Goal: Task Accomplishment & Management: Use online tool/utility

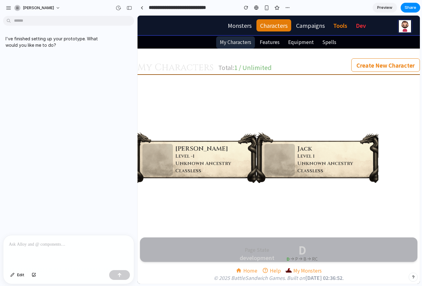
click at [189, 157] on div "Level -1" at bounding box center [203, 155] width 56 height 7
click at [165, 161] on div at bounding box center [158, 160] width 31 height 32
click at [223, 213] on div "Monsters Characters Campaigns Tools Dev Monsters Characters Campaigns Tools Dev…" at bounding box center [279, 150] width 283 height 268
click at [168, 154] on div at bounding box center [158, 160] width 31 height 32
click at [181, 140] on div "Azar Level -1 Unknown Ancestry Classless" at bounding box center [196, 157] width 122 height 51
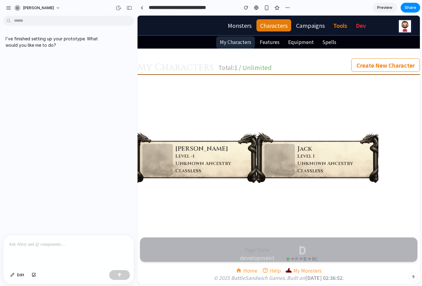
click at [297, 100] on div at bounding box center [279, 99] width 283 height 49
click at [277, 107] on div at bounding box center [279, 99] width 283 height 49
click at [285, 158] on div at bounding box center [280, 160] width 31 height 32
click at [377, 65] on div "Create New Character" at bounding box center [386, 64] width 69 height 13
click at [373, 65] on div "Create New Character" at bounding box center [386, 64] width 69 height 13
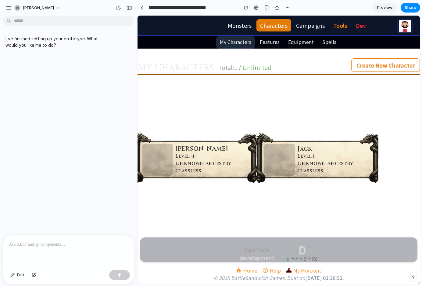
click at [371, 64] on div "Create New Character" at bounding box center [386, 64] width 69 height 13
click at [270, 42] on link "Features" at bounding box center [269, 41] width 27 height 11
click at [246, 26] on link "Monsters" at bounding box center [239, 25] width 31 height 12
click at [306, 155] on div "Level 1" at bounding box center [326, 155] width 56 height 7
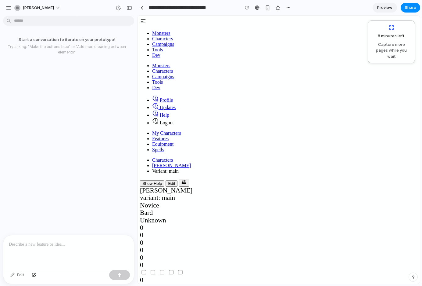
click at [178, 180] on button "Edit" at bounding box center [172, 183] width 12 height 6
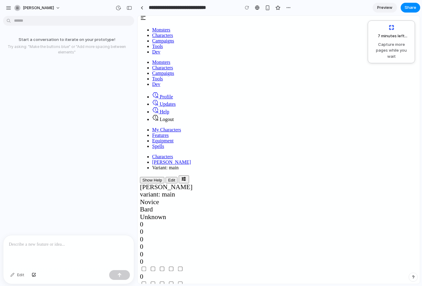
scroll to position [249, 0]
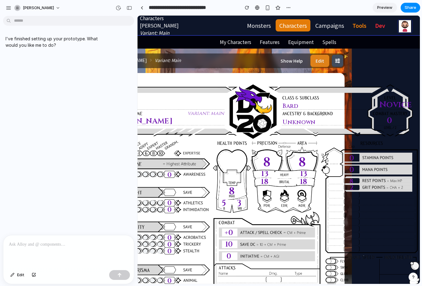
scroll to position [0, 81]
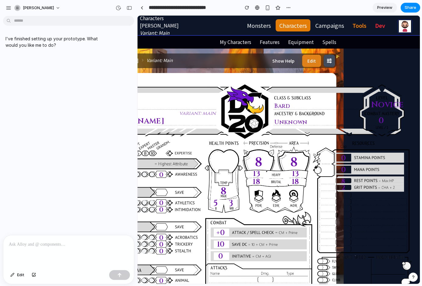
click at [376, 104] on div "Novice" at bounding box center [381, 105] width 21 height 12
click at [392, 104] on div "Novice" at bounding box center [381, 105] width 21 height 12
drag, startPoint x: 376, startPoint y: 105, endPoint x: 393, endPoint y: 105, distance: 16.5
click at [380, 105] on div "Novice" at bounding box center [381, 105] width 21 height 12
click at [392, 104] on div "Novice" at bounding box center [381, 105] width 21 height 12
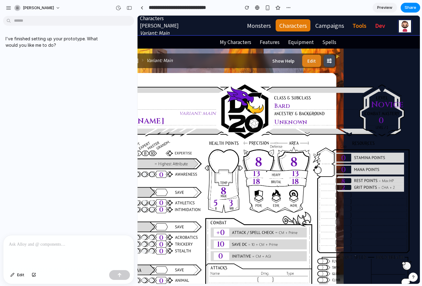
click at [382, 105] on div "Novice" at bounding box center [381, 105] width 21 height 12
click at [392, 104] on div "Novice" at bounding box center [381, 105] width 21 height 12
drag, startPoint x: 381, startPoint y: 105, endPoint x: 393, endPoint y: 103, distance: 12.3
click at [387, 104] on div "Novice" at bounding box center [381, 105] width 21 height 12
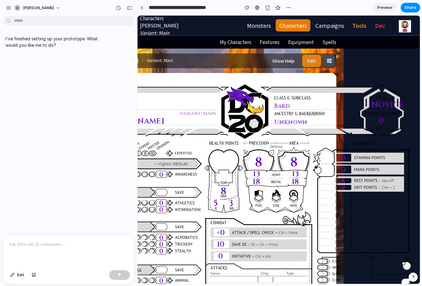
click at [387, 103] on div "Novice" at bounding box center [381, 105] width 21 height 12
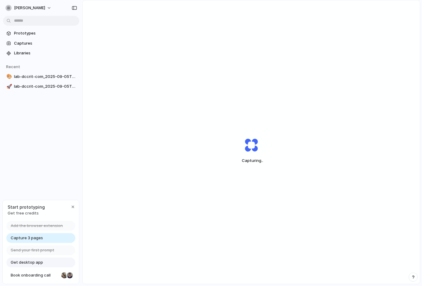
click at [25, 237] on span "Capture 3 pages" at bounding box center [27, 238] width 32 height 6
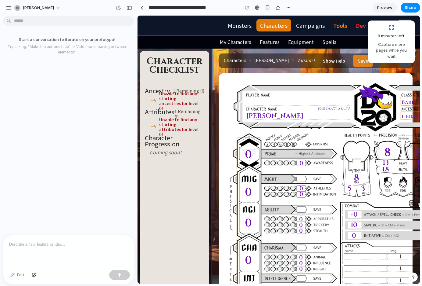
click at [170, 102] on div "Unable to find any starting ancestries for level 0!" at bounding box center [179, 101] width 40 height 20
click at [170, 98] on div "Unable to find any starting ancestries for level 0!" at bounding box center [179, 101] width 40 height 20
click at [171, 99] on div "Unable to find any starting ancestries for level 0!" at bounding box center [179, 101] width 40 height 20
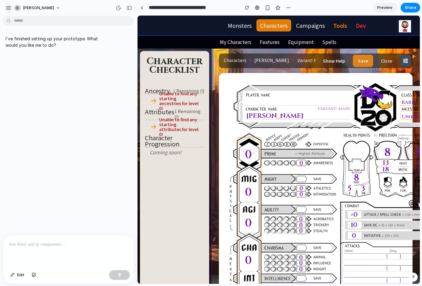
click at [8, 9] on div "button" at bounding box center [8, 7] width 5 height 5
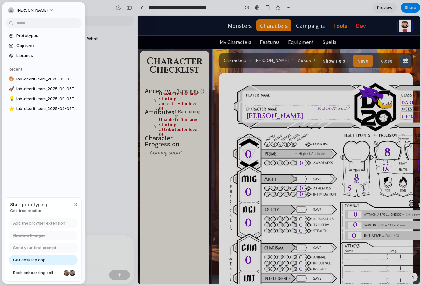
click at [27, 259] on span "Get desktop app" at bounding box center [29, 260] width 32 height 6
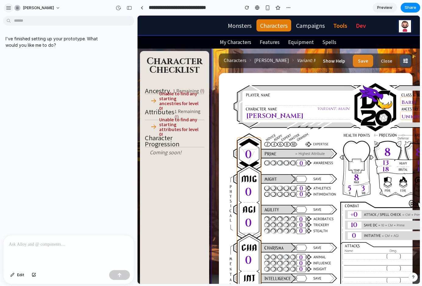
click at [9, 8] on div "button" at bounding box center [8, 7] width 5 height 5
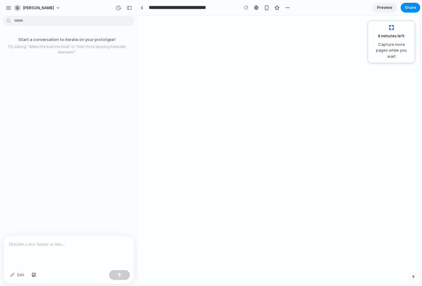
scroll to position [0, 115]
click at [359, 268] on div at bounding box center [192, 268] width 334 height 0
drag, startPoint x: 372, startPoint y: 103, endPoint x: 379, endPoint y: 103, distance: 7.0
click at [41, 281] on input "number" at bounding box center [33, 284] width 16 height 7
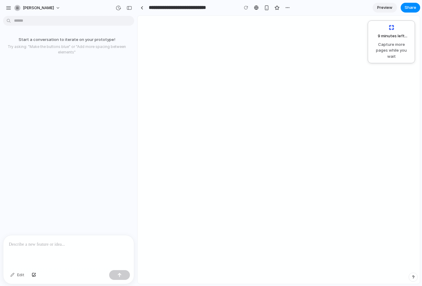
click at [359, 268] on div at bounding box center [192, 268] width 334 height 0
click at [41, 281] on input "number" at bounding box center [33, 284] width 16 height 7
type input "*"
drag, startPoint x: 366, startPoint y: 142, endPoint x: 368, endPoint y: 137, distance: 5.5
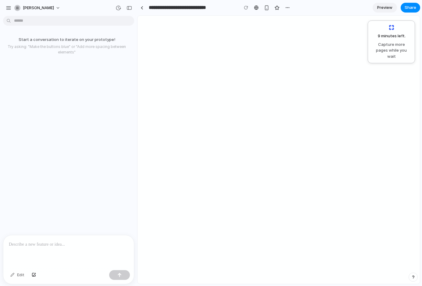
click at [359, 268] on div at bounding box center [192, 268] width 334 height 0
click at [41, 281] on input "*" at bounding box center [33, 284] width 16 height 7
click at [359, 268] on div at bounding box center [192, 268] width 334 height 0
drag, startPoint x: 366, startPoint y: 78, endPoint x: 359, endPoint y: 80, distance: 7.4
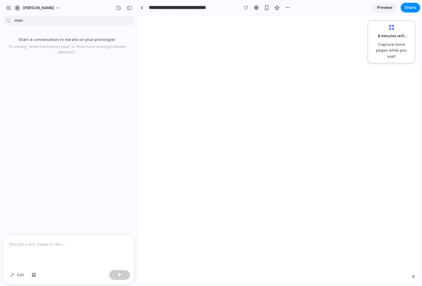
click at [359, 268] on div at bounding box center [192, 268] width 334 height 0
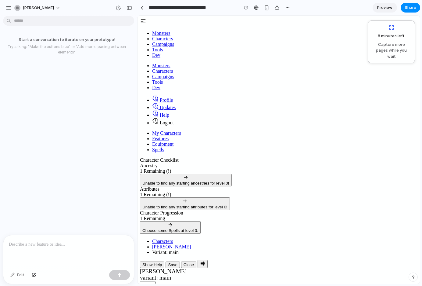
scroll to position [0, 0]
click at [179, 228] on div "Choose some Spells at level 0." at bounding box center [171, 230] width 56 height 5
click at [180, 228] on div "Choose some Spells at level 0." at bounding box center [171, 230] width 56 height 5
click at [176, 228] on div "Choose some Spells at level 0." at bounding box center [171, 230] width 56 height 5
click at [172, 204] on div "Unable to find any starting attributes for level 0!" at bounding box center [185, 206] width 85 height 5
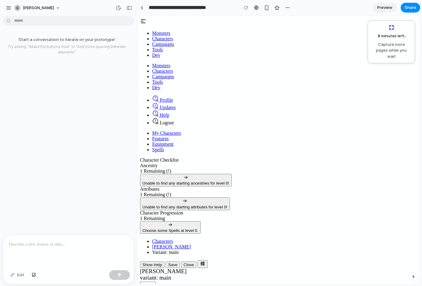
click at [173, 181] on div "Unable to find any starting ancestries for level 0!" at bounding box center [186, 183] width 87 height 5
click at [177, 228] on div "Choose some Spells at level 0." at bounding box center [171, 230] width 56 height 5
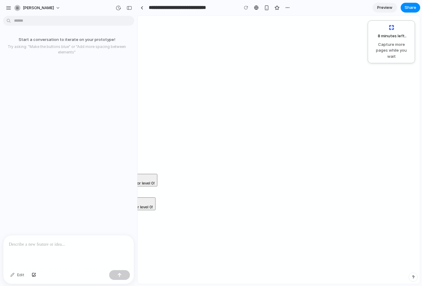
scroll to position [0, 115]
click at [359, 268] on div at bounding box center [192, 268] width 334 height 0
click at [41, 281] on input "*" at bounding box center [33, 284] width 16 height 7
type input "*"
click at [41, 281] on input "number" at bounding box center [33, 284] width 16 height 7
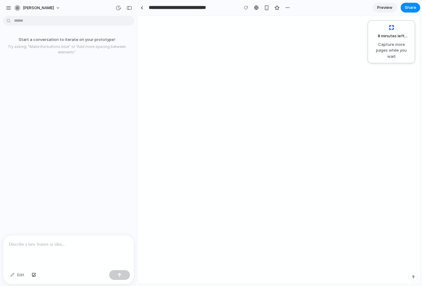
click at [41, 281] on input "number" at bounding box center [33, 284] width 16 height 7
drag, startPoint x: 397, startPoint y: 101, endPoint x: 393, endPoint y: 101, distance: 4.6
click at [359, 268] on div at bounding box center [192, 268] width 334 height 0
click at [356, 268] on div at bounding box center [192, 268] width 334 height 0
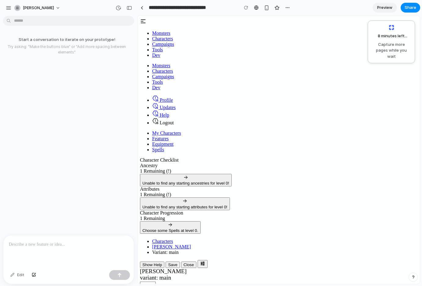
scroll to position [0, 0]
click at [19, 275] on div "Edit" at bounding box center [17, 275] width 20 height 10
click at [27, 243] on p at bounding box center [69, 244] width 120 height 7
click at [60, 244] on p at bounding box center [69, 244] width 120 height 7
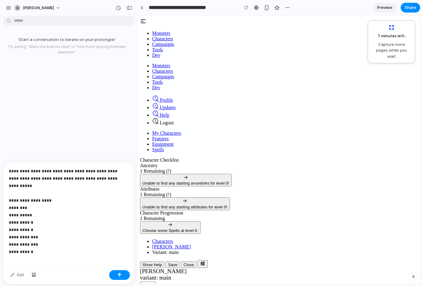
click at [23, 234] on p "**********" at bounding box center [67, 207] width 117 height 81
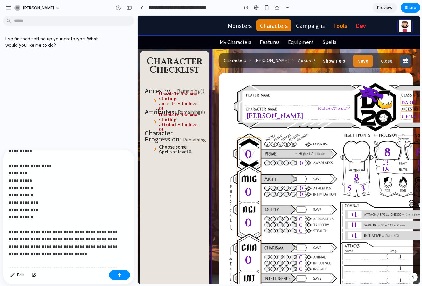
scroll to position [30, 0]
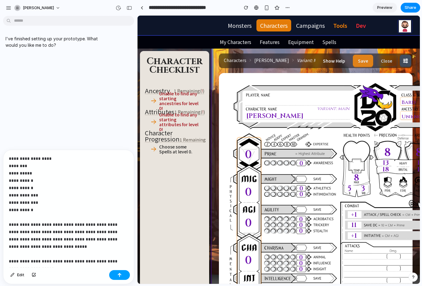
click at [122, 274] on button "button" at bounding box center [119, 275] width 21 height 10
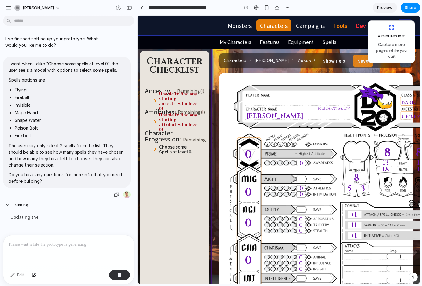
scroll to position [0, 0]
click at [7, 103] on div "I want when I clikc "Choose some spells at level 0" the user see's a modal with…" at bounding box center [67, 122] width 128 height 131
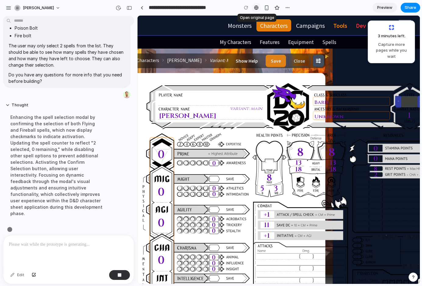
scroll to position [101, 0]
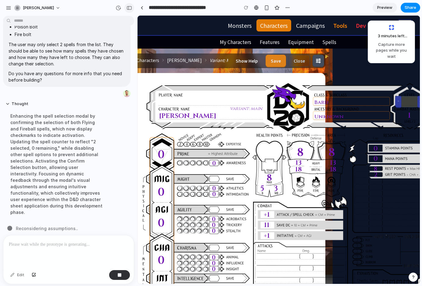
click at [129, 8] on div "button" at bounding box center [129, 8] width 5 height 4
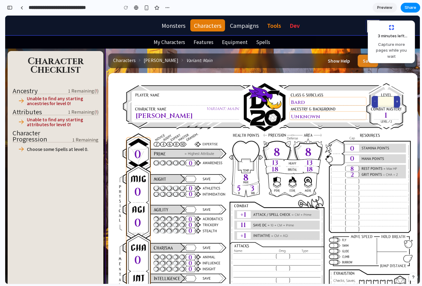
scroll to position [0, 0]
click at [13, 8] on button "button" at bounding box center [10, 8] width 10 height 10
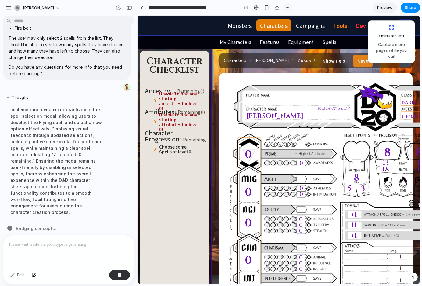
click at [286, 7] on div "button" at bounding box center [287, 7] width 5 height 5
click at [319, 5] on div "Duplicate Delete" at bounding box center [211, 143] width 422 height 286
click at [386, 8] on span "Preview" at bounding box center [385, 8] width 15 height 6
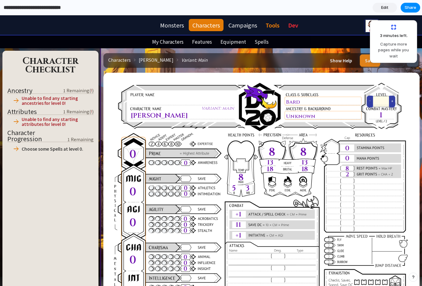
click at [37, 12] on input "**********" at bounding box center [45, 7] width 86 height 11
click at [5, 8] on input "**********" at bounding box center [45, 7] width 86 height 11
click at [3, 7] on input "**********" at bounding box center [45, 7] width 86 height 11
click at [42, 6] on input "**********" at bounding box center [45, 7] width 86 height 11
click at [102, 7] on div at bounding box center [108, 7] width 30 height 9
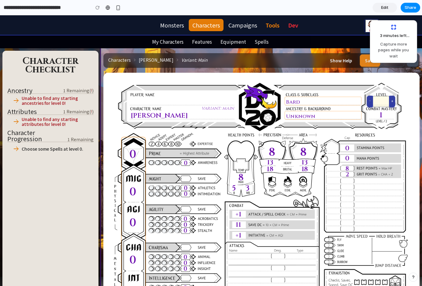
click at [385, 7] on span "Edit" at bounding box center [385, 8] width 7 height 6
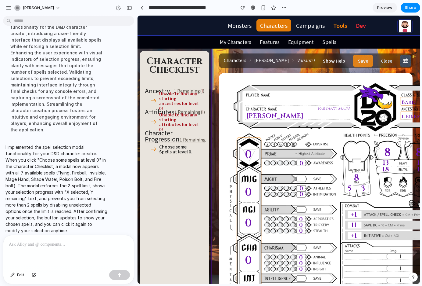
scroll to position [197, 0]
click at [26, 243] on p at bounding box center [69, 244] width 120 height 7
drag, startPoint x: 64, startPoint y: 249, endPoint x: 91, endPoint y: 238, distance: 29.1
click at [64, 248] on div at bounding box center [68, 251] width 131 height 32
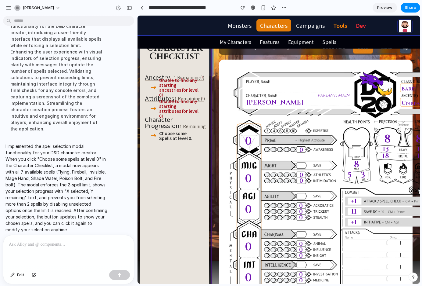
scroll to position [0, 0]
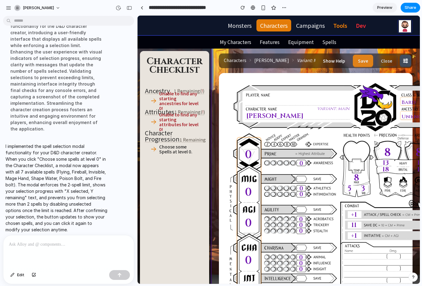
click at [62, 246] on div at bounding box center [68, 251] width 131 height 32
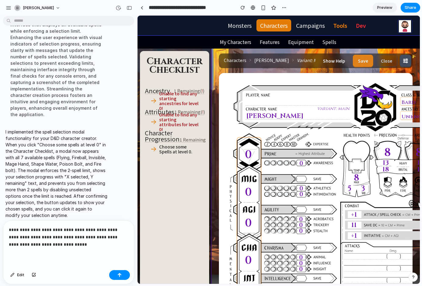
scroll to position [212, 0]
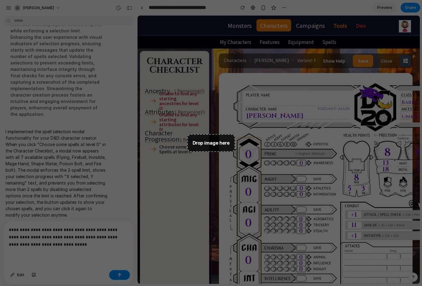
click at [74, 245] on p "**********" at bounding box center [67, 237] width 117 height 22
click at [78, 244] on p "**********" at bounding box center [67, 237] width 117 height 22
click at [112, 273] on button "button" at bounding box center [119, 275] width 21 height 10
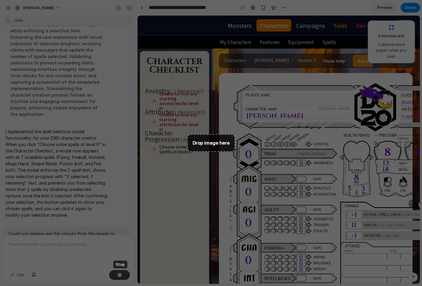
scroll to position [253, 0]
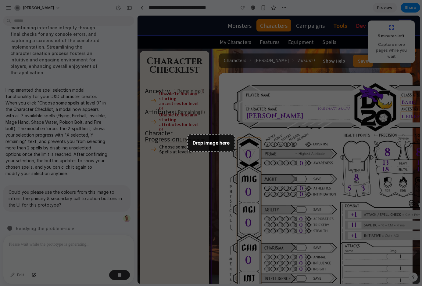
click at [204, 144] on div "Choose some Spells at level 0." at bounding box center [175, 148] width 64 height 11
drag, startPoint x: 204, startPoint y: 146, endPoint x: 162, endPoint y: 182, distance: 55.7
click at [164, 180] on div "Character Checklist Ancestry 1 Remaining ( ! ) Unable to find any starting ance…" at bounding box center [174, 186] width 69 height 271
click at [50, 248] on div at bounding box center [68, 251] width 131 height 32
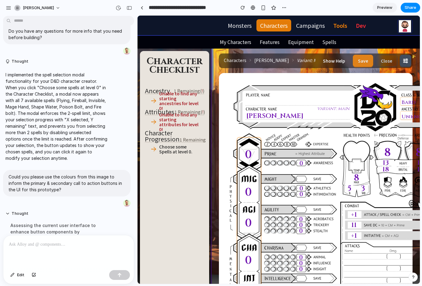
scroll to position [247, 0]
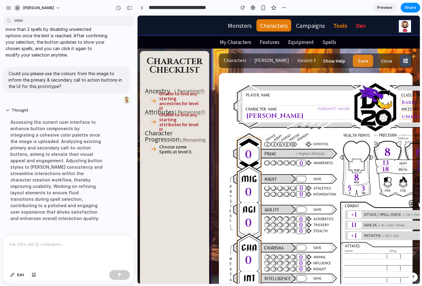
click at [54, 254] on div at bounding box center [68, 251] width 131 height 32
drag, startPoint x: 34, startPoint y: 244, endPoint x: 38, endPoint y: 185, distance: 59.4
click at [34, 243] on p at bounding box center [67, 244] width 117 height 7
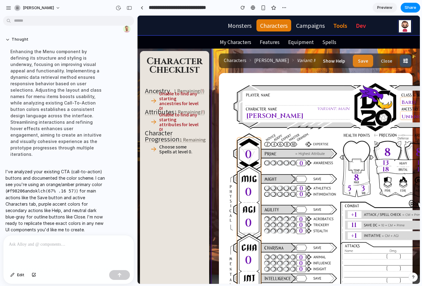
scroll to position [0, 0]
click at [170, 147] on div "Choose some Spells at level 0." at bounding box center [179, 149] width 40 height 10
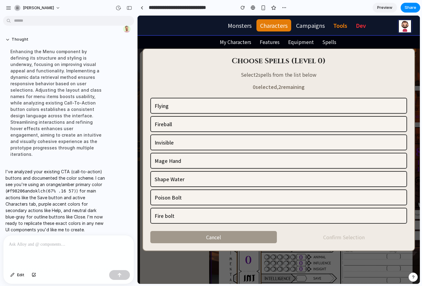
click at [77, 243] on p at bounding box center [67, 244] width 117 height 7
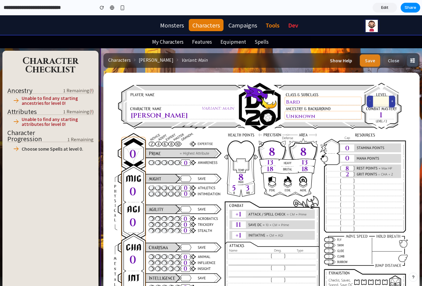
click at [56, 148] on div "Choose some Spells at level 0." at bounding box center [53, 148] width 62 height 5
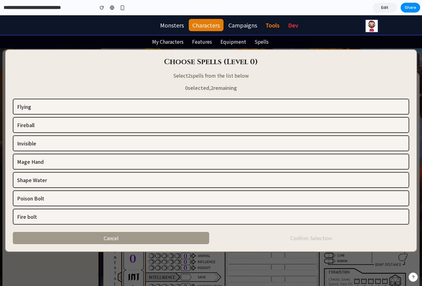
scroll to position [1, 0]
click at [67, 122] on div "Fireball" at bounding box center [211, 124] width 388 height 7
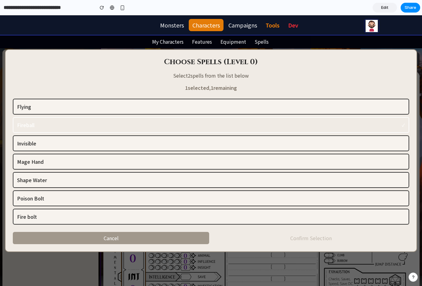
click at [62, 179] on div "Shape Water" at bounding box center [211, 179] width 388 height 7
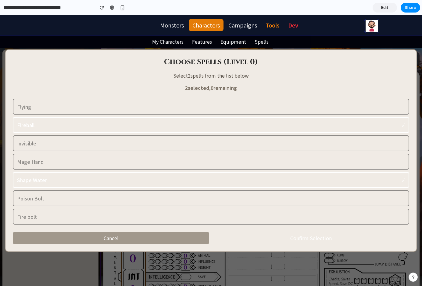
click at [62, 125] on div "Fireball ✓" at bounding box center [211, 124] width 388 height 7
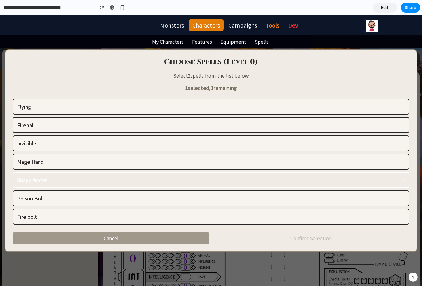
click at [65, 105] on div "Flying" at bounding box center [211, 106] width 388 height 7
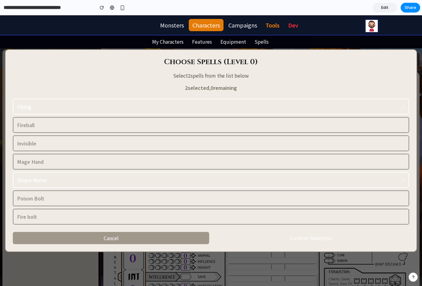
drag, startPoint x: 78, startPoint y: 183, endPoint x: 77, endPoint y: 169, distance: 13.1
click at [78, 183] on div "Shape Water ✓" at bounding box center [211, 179] width 388 height 7
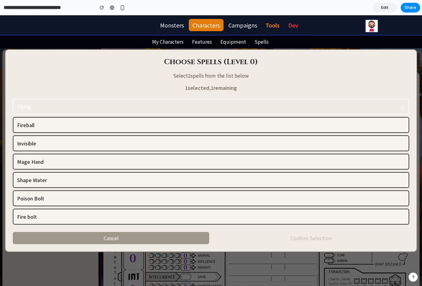
click at [77, 139] on button "Invisible" at bounding box center [211, 143] width 397 height 16
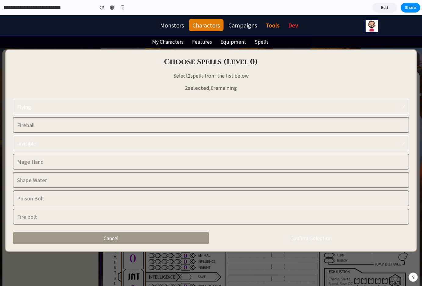
click at [81, 113] on button "Flying ✓" at bounding box center [211, 107] width 397 height 16
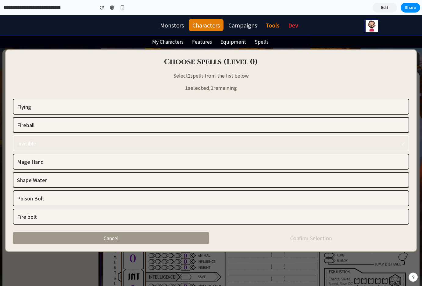
click at [74, 197] on div "Poison Bolt" at bounding box center [211, 197] width 388 height 7
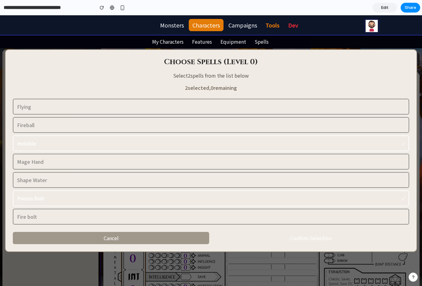
click at [74, 197] on div "Poison Bolt ✓" at bounding box center [211, 197] width 388 height 7
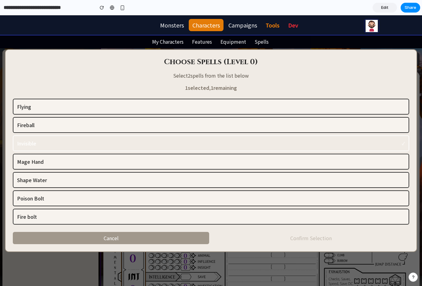
click at [75, 141] on div "Invisible ✓" at bounding box center [211, 142] width 388 height 7
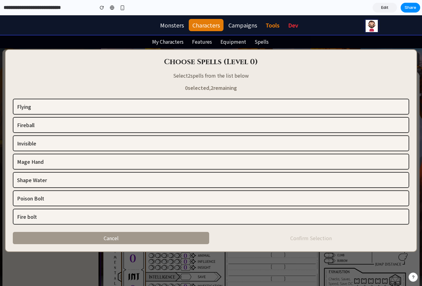
click at [137, 230] on div "Choose Spells (Level 0) Select 2 spells from the list below 0 selected, 2 remai…" at bounding box center [211, 150] width 413 height 203
click at [140, 234] on button "Cancel" at bounding box center [111, 238] width 197 height 12
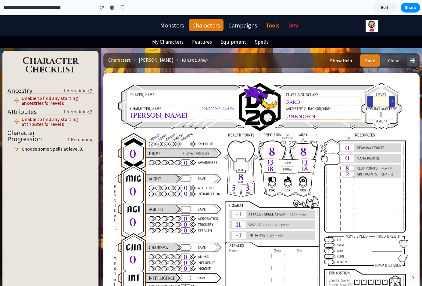
scroll to position [0, 0]
click at [55, 147] on div "Choose some Spells at level 0." at bounding box center [53, 148] width 62 height 5
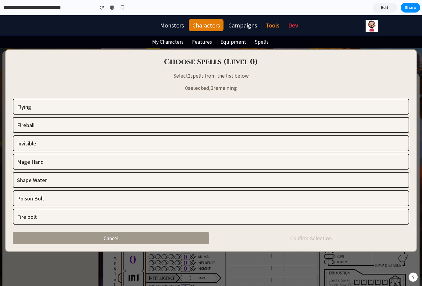
click at [87, 162] on div "Mage Hand" at bounding box center [211, 161] width 388 height 7
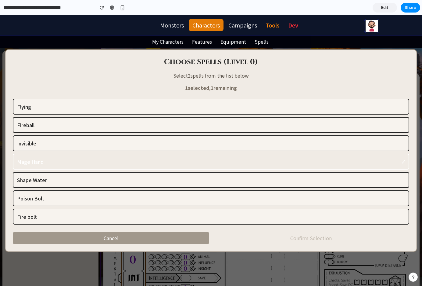
click at [103, 118] on button "Fireball" at bounding box center [211, 125] width 397 height 16
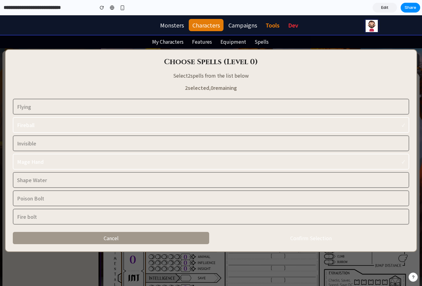
click at [302, 235] on button "Confirm Selection" at bounding box center [311, 238] width 197 height 12
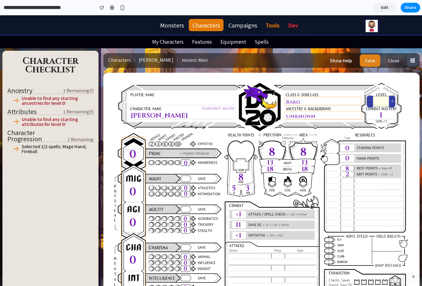
click at [302, 240] on div at bounding box center [259, 275] width 312 height 404
click at [39, 149] on div "Selected 2/2 spells: Mage Hand, Fireball" at bounding box center [55, 149] width 67 height 10
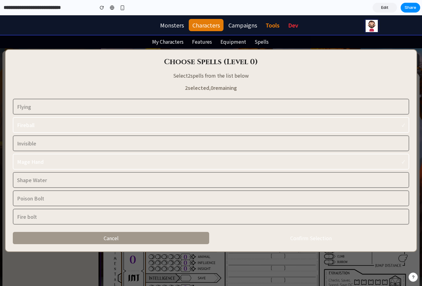
click at [147, 237] on button "Cancel" at bounding box center [111, 238] width 197 height 12
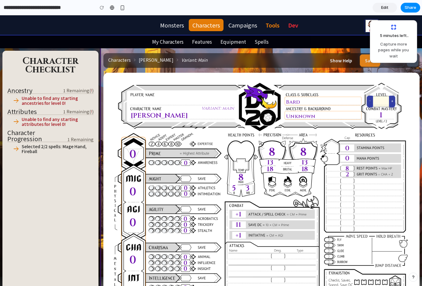
click at [13, 26] on div "Monsters Characters Campaigns Tools Dev Profile Updates Help Logout" at bounding box center [211, 25] width 422 height 20
click at [378, 7] on link "Edit" at bounding box center [385, 8] width 24 height 10
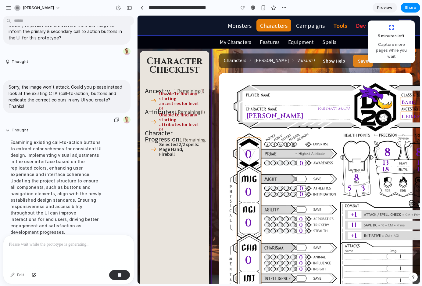
scroll to position [315, 0]
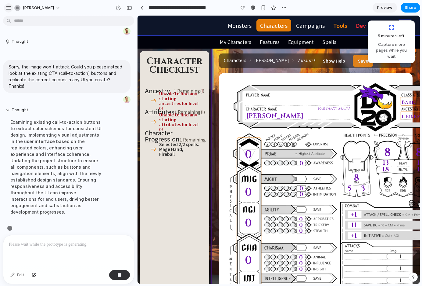
click at [8, 7] on div "button" at bounding box center [8, 7] width 5 height 5
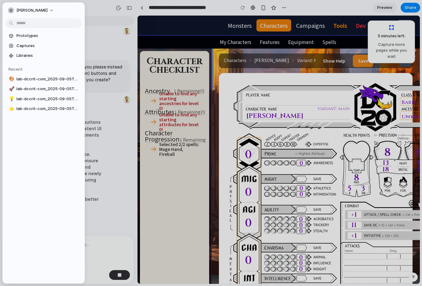
click at [25, 55] on span "Libraries" at bounding box center [47, 55] width 63 height 6
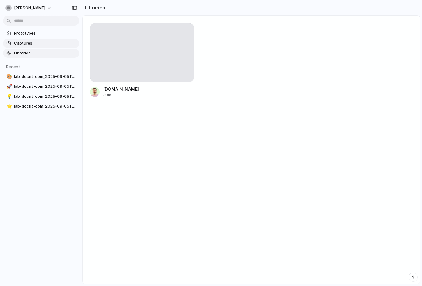
click at [17, 44] on span "Captures" at bounding box center [45, 43] width 63 height 6
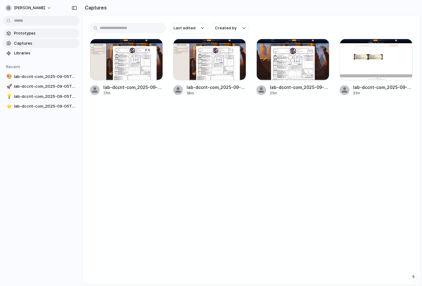
click at [35, 34] on span "Prototypes" at bounding box center [45, 33] width 63 height 6
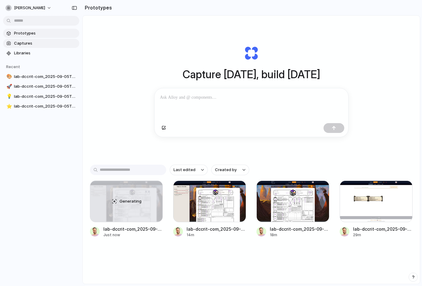
click at [23, 42] on span "Captures" at bounding box center [45, 43] width 63 height 6
